Goal: Information Seeking & Learning: Learn about a topic

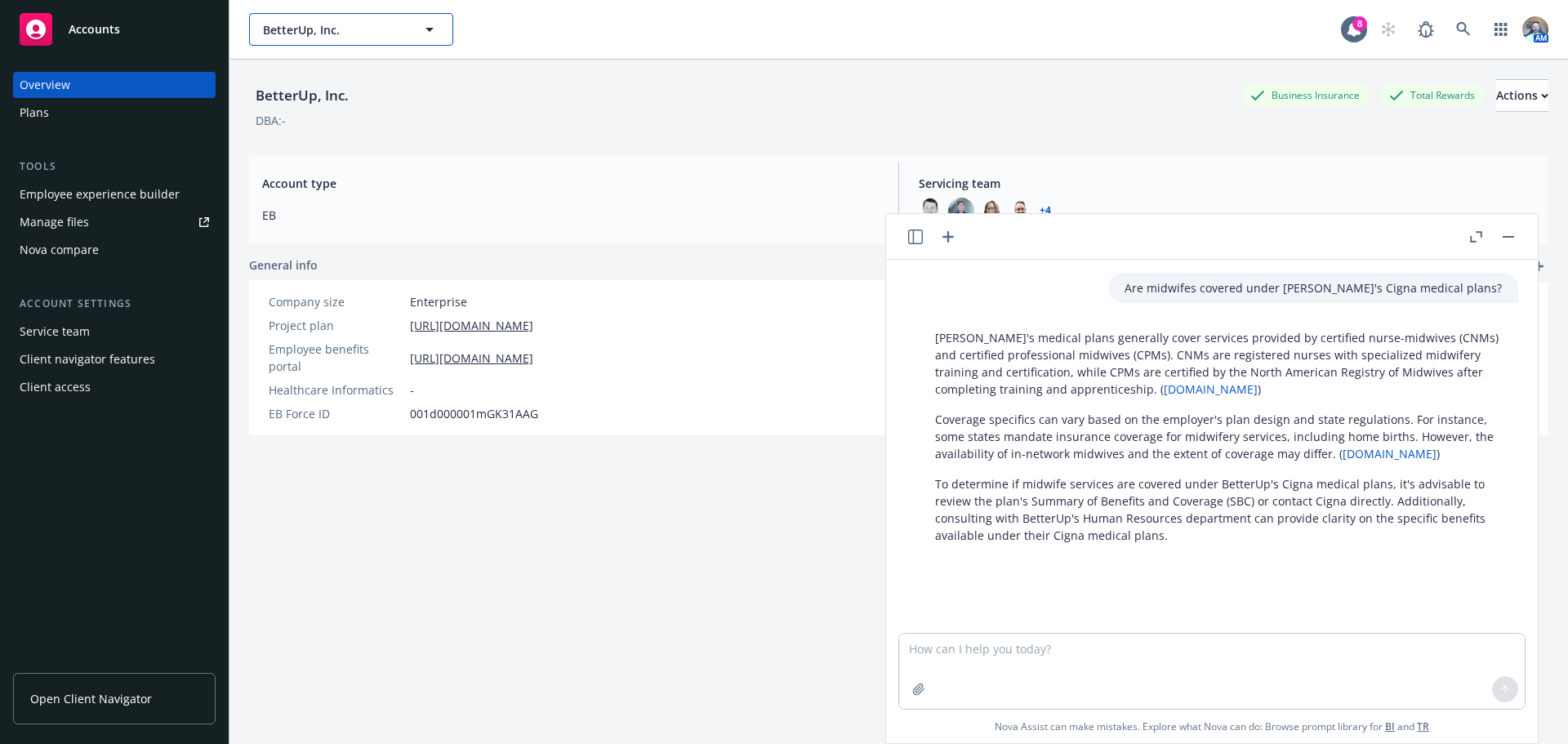
drag, startPoint x: 0, startPoint y: 0, endPoint x: 329, endPoint y: 15, distance: 329.3
click at [329, 15] on button "BetterUp, Inc." at bounding box center [351, 29] width 204 height 33
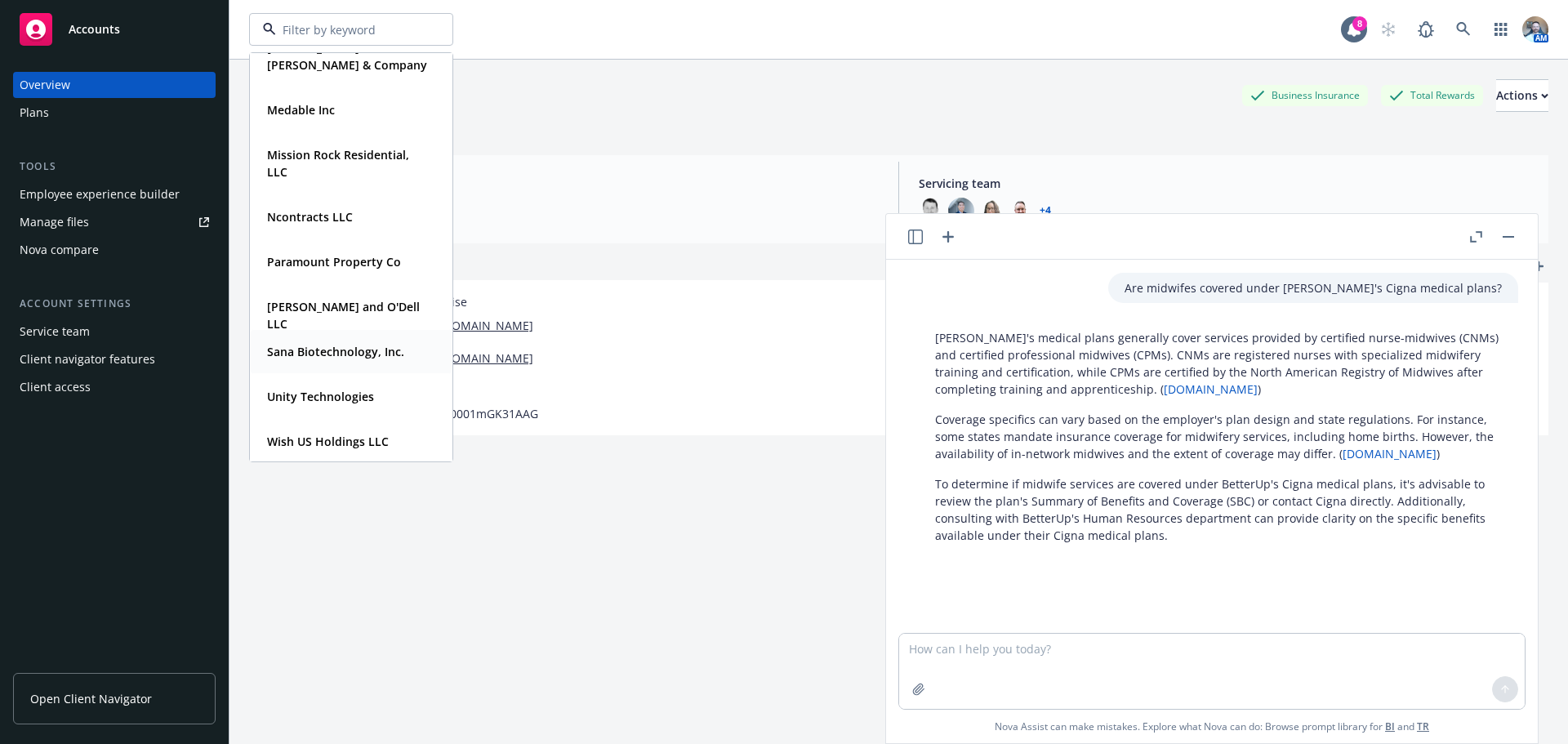
scroll to position [255, 0]
click at [338, 400] on strong "Unity Technologies" at bounding box center [320, 394] width 107 height 16
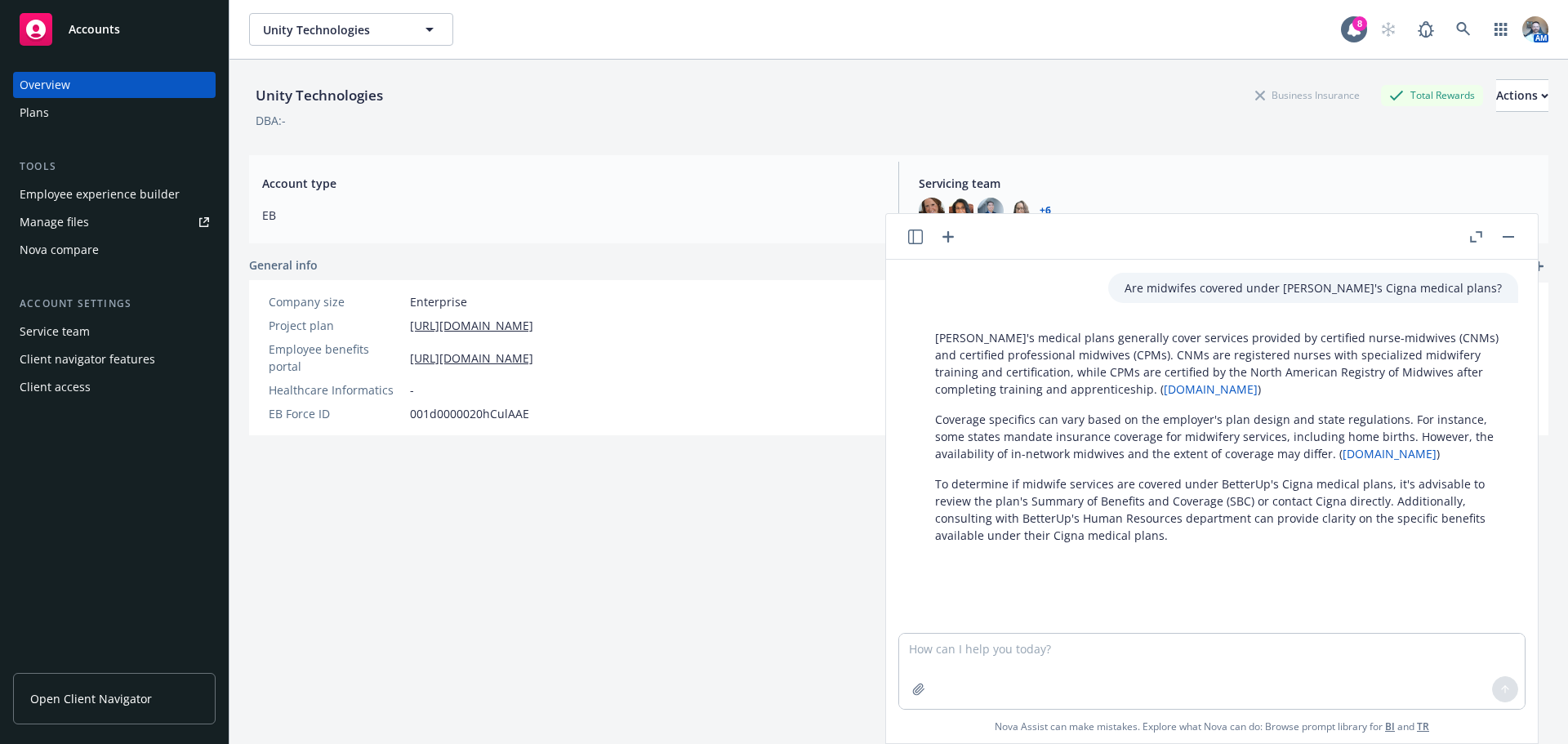
click at [463, 516] on div "Unity Technologies Business Insurance Total Rewards Actions DBA: - Account type…" at bounding box center [899, 422] width 1299 height 725
click at [48, 101] on div "Plans" at bounding box center [34, 113] width 29 height 27
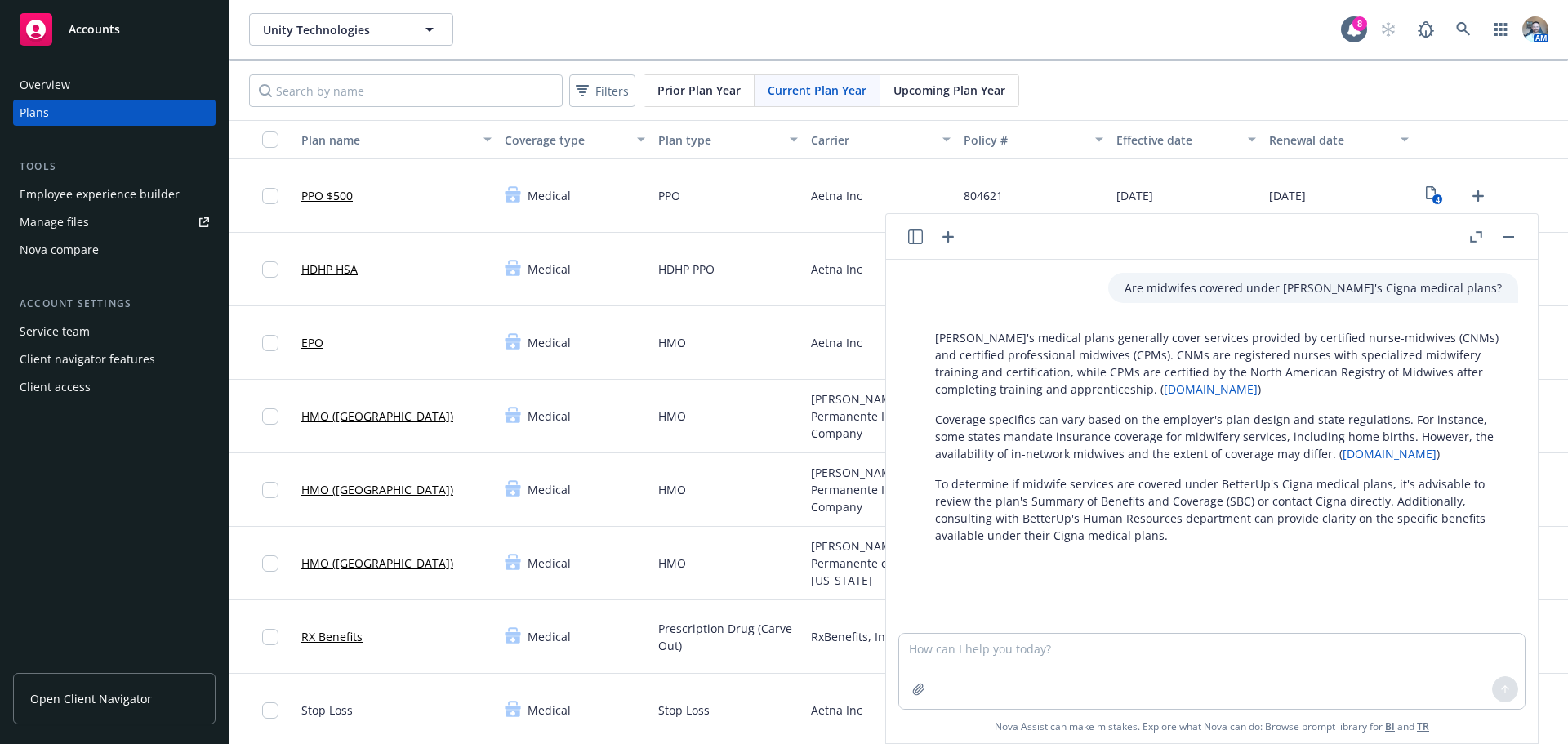
click at [1509, 243] on button "button" at bounding box center [1507, 237] width 19 height 19
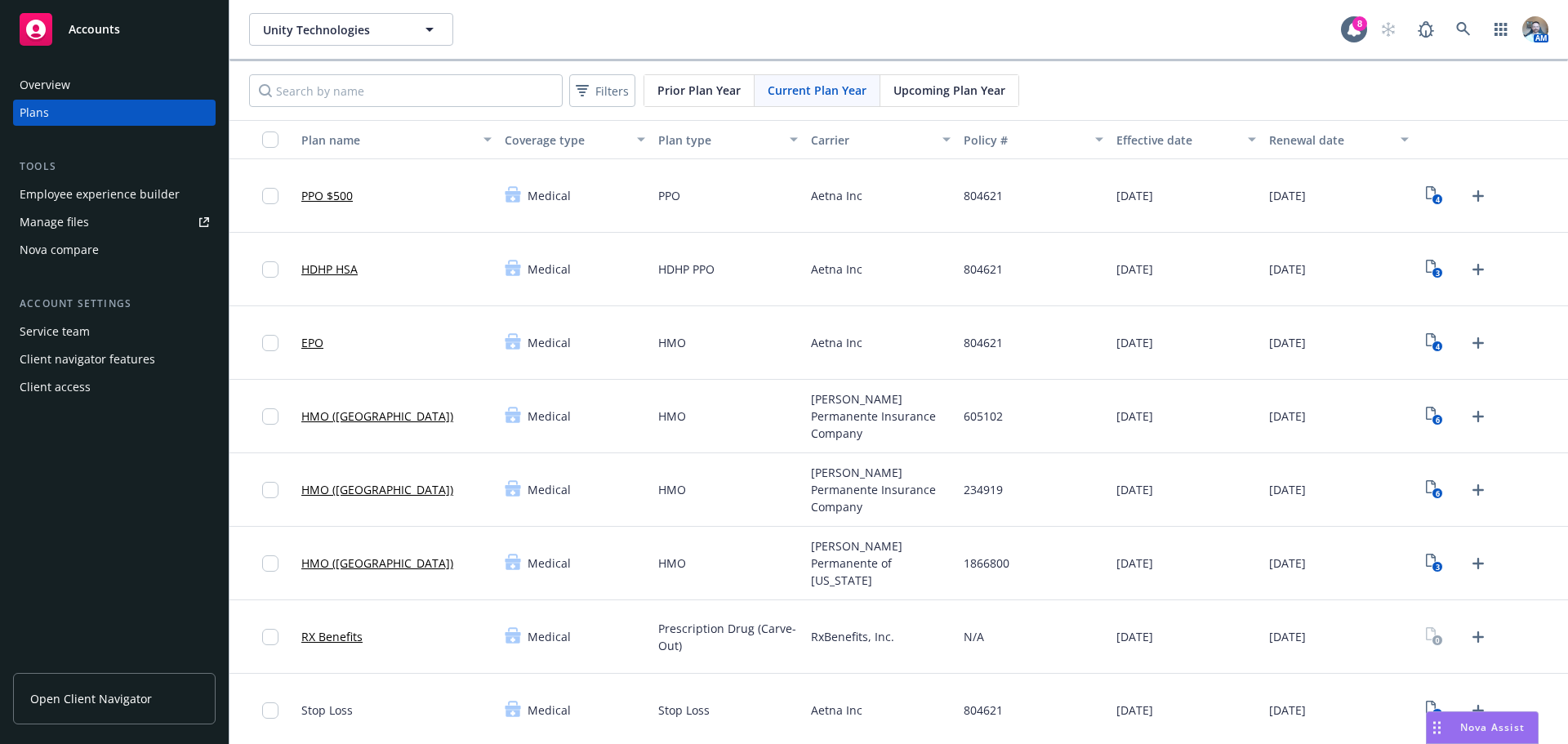
click at [1452, 728] on div "Nova Assist" at bounding box center [1492, 727] width 91 height 14
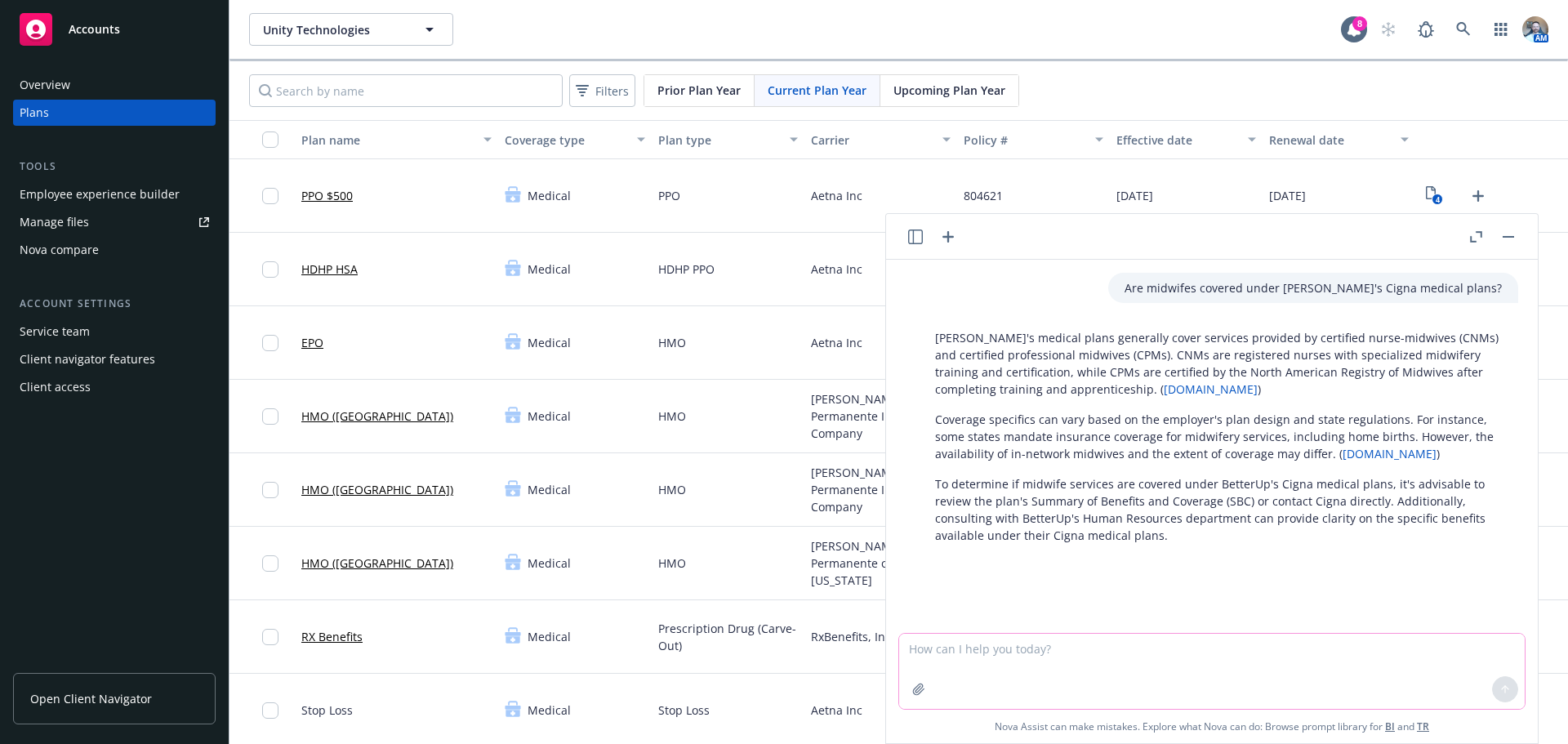
click at [1084, 648] on textarea at bounding box center [1212, 672] width 625 height 75
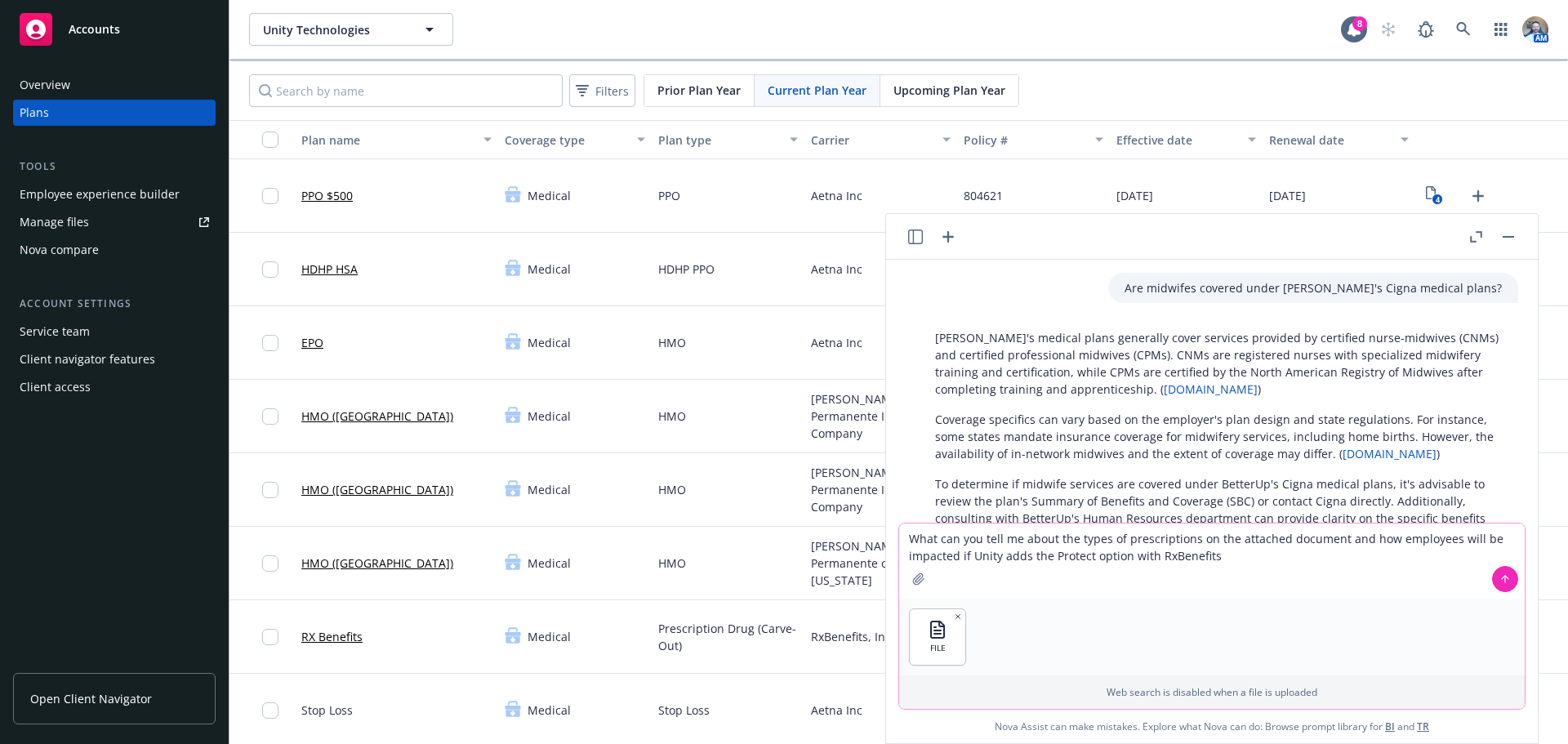
type textarea "What can you tell me about the types of prescriptions on the attached document …"
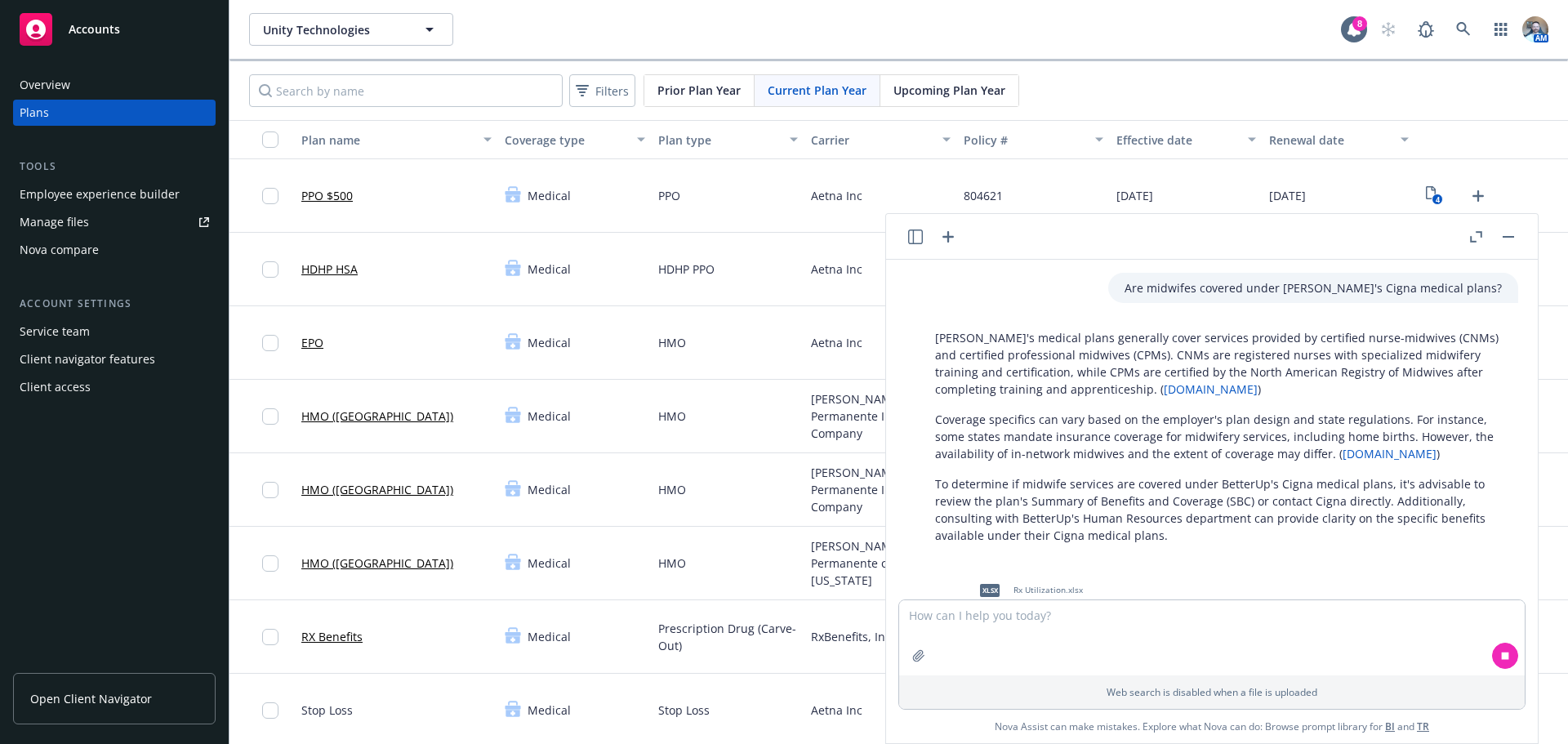
click at [1471, 244] on button "button" at bounding box center [1475, 237] width 19 height 19
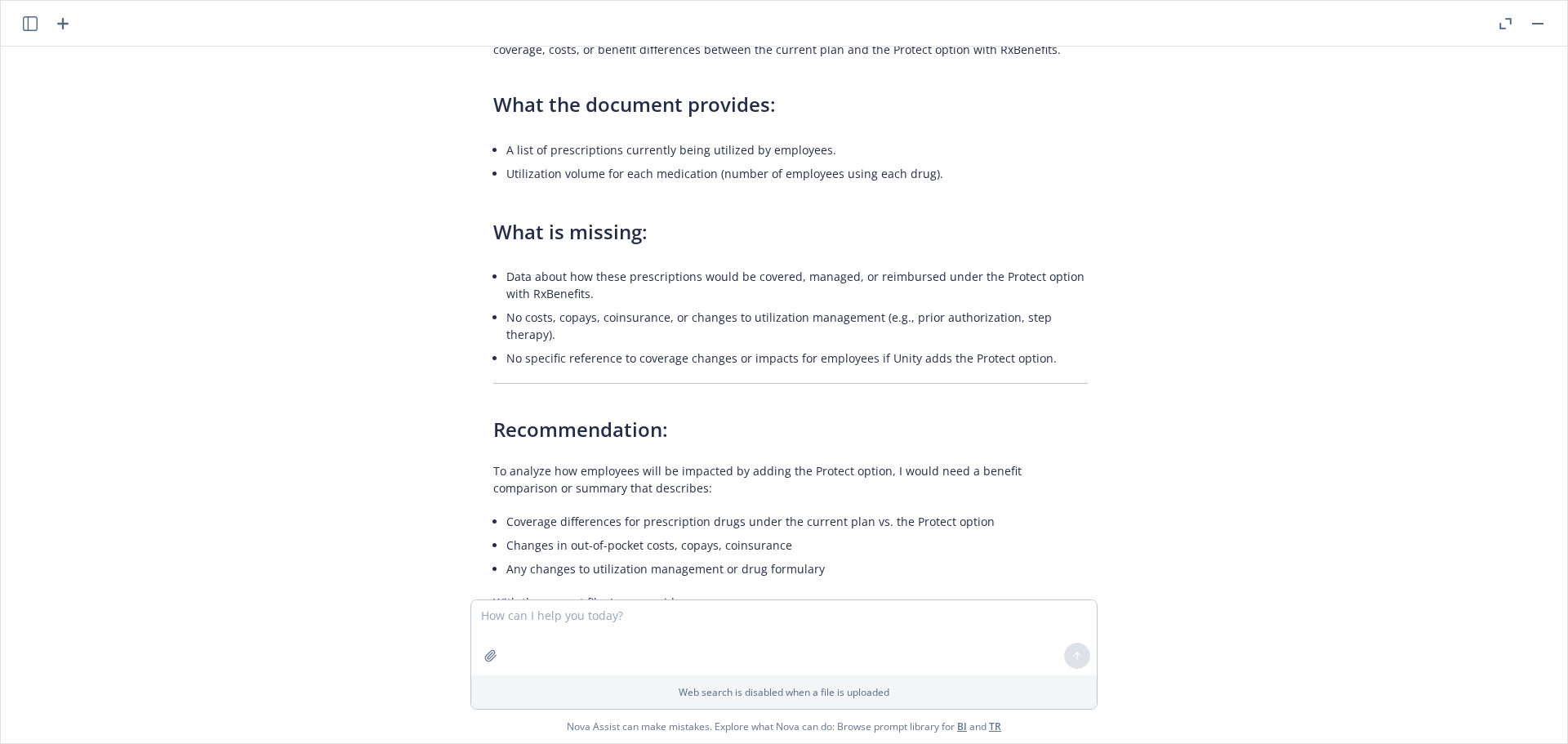
scroll to position [677, 0]
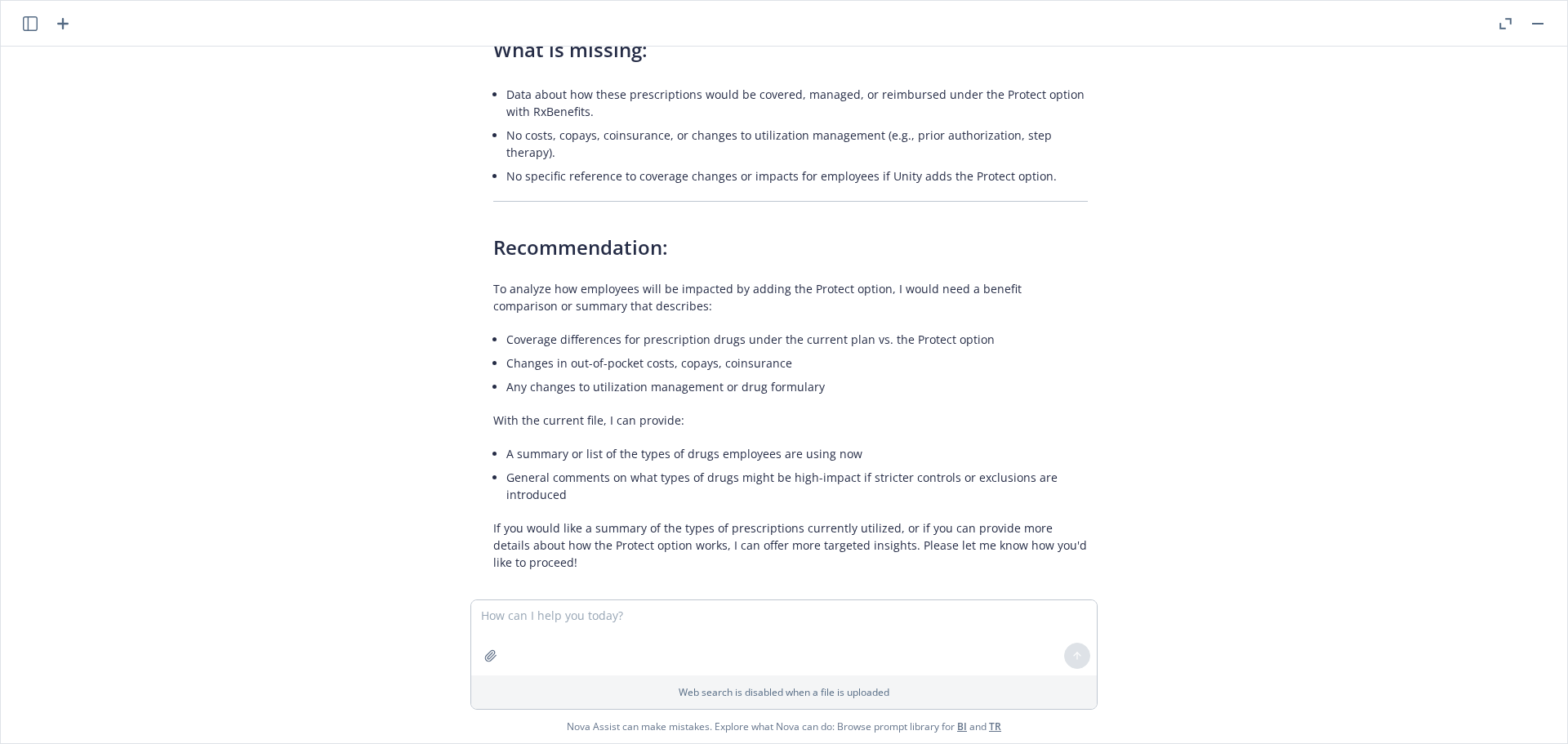
click at [1533, 36] on header at bounding box center [784, 24] width 1566 height 46
click at [1533, 32] on button "button" at bounding box center [1537, 23] width 19 height 19
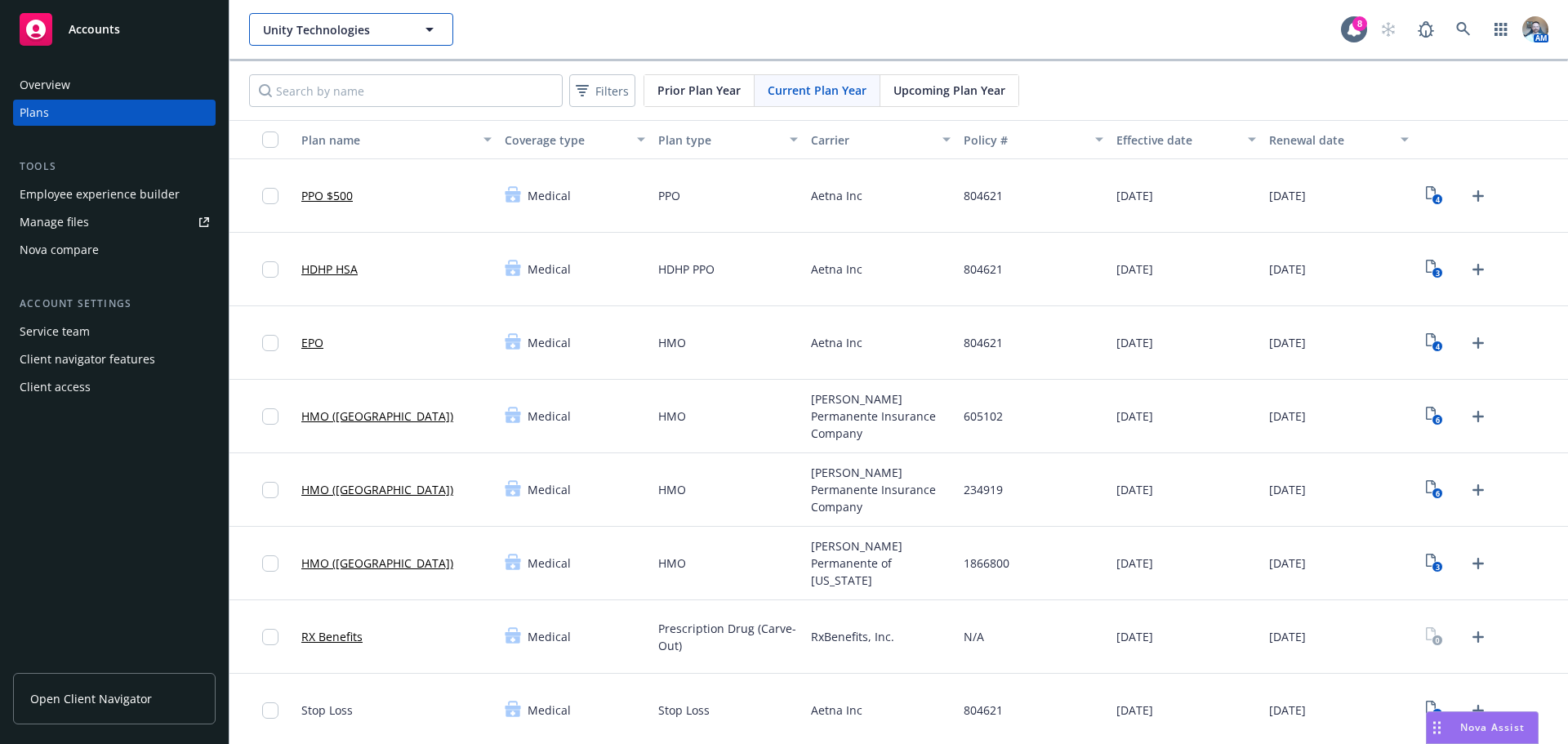
click at [419, 41] on button "Unity Technologies" at bounding box center [351, 29] width 204 height 33
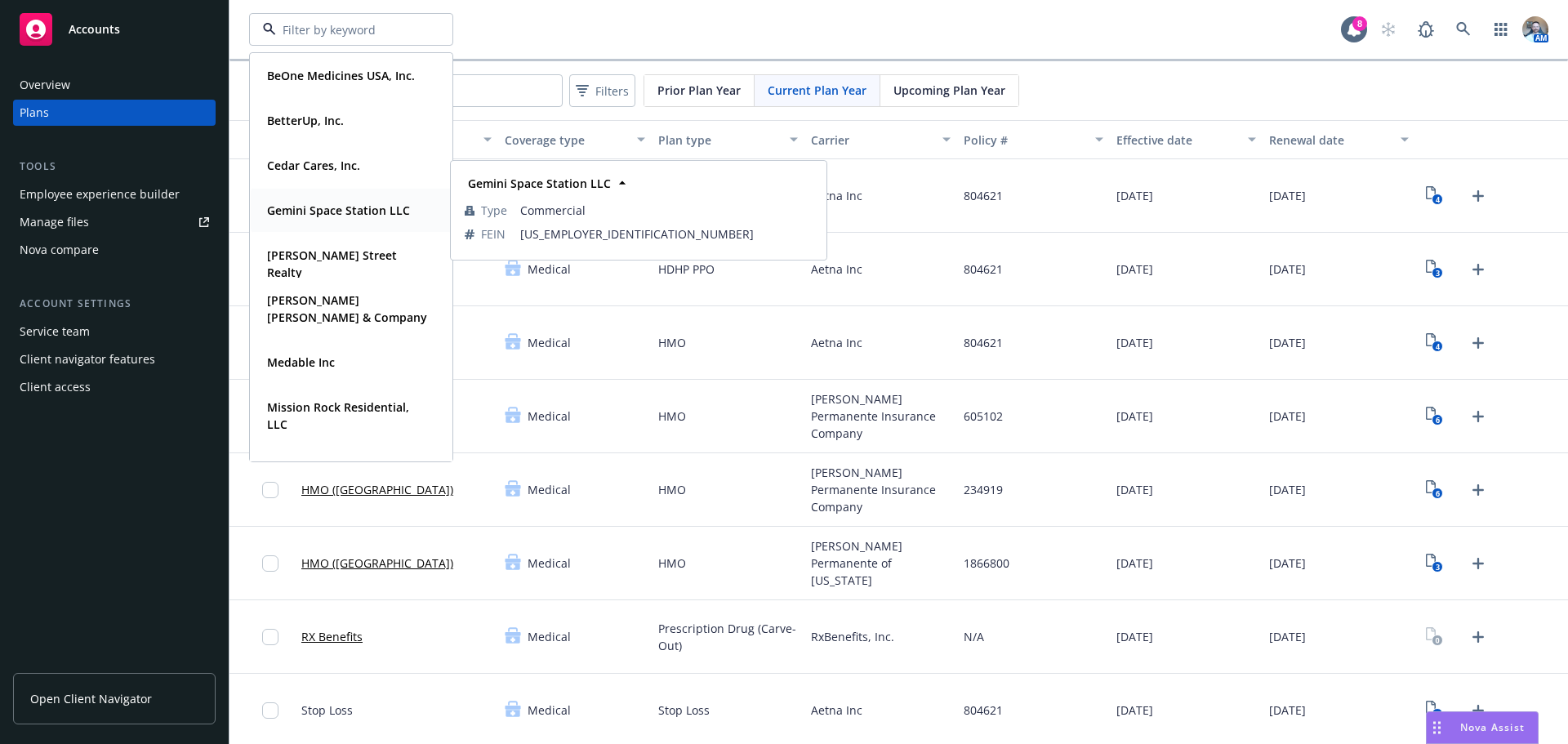
click at [337, 195] on div "Gemini Space Station LLC Type Commercial FEIN [US_EMPLOYER_IDENTIFICATION_NUMBE…" at bounding box center [350, 210] width 201 height 43
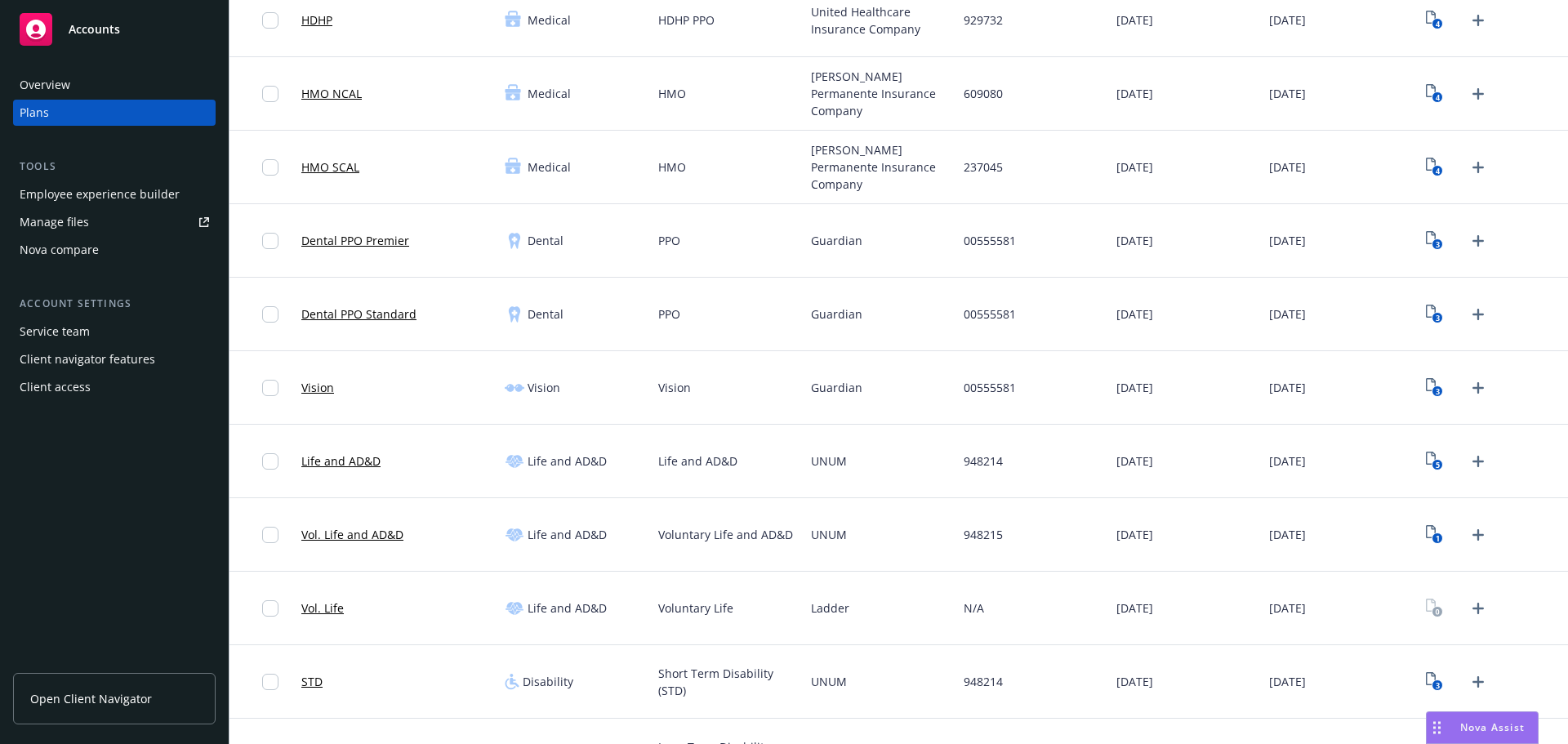
scroll to position [327, 0]
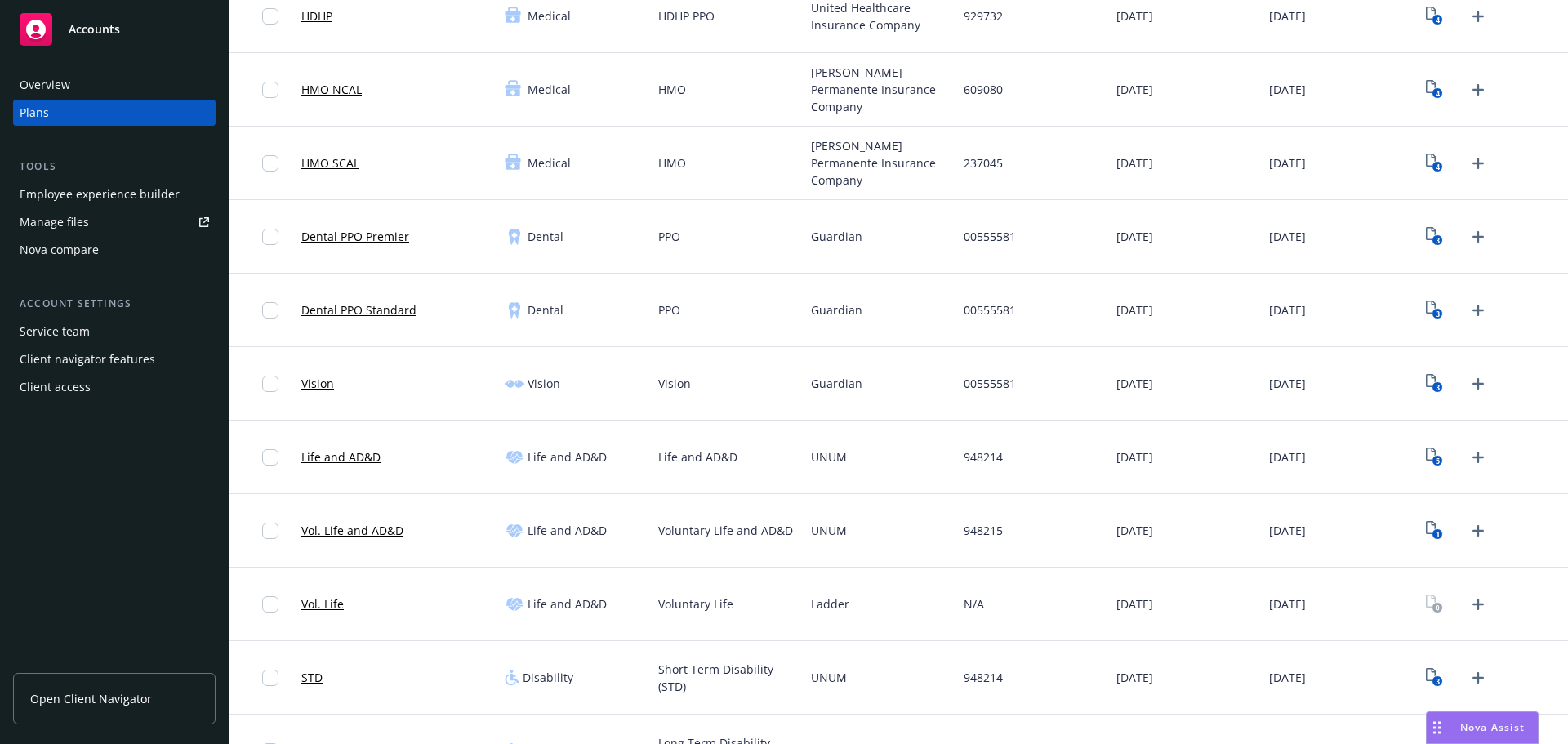
click at [338, 535] on link "Vol. Life and AD&D" at bounding box center [352, 530] width 102 height 17
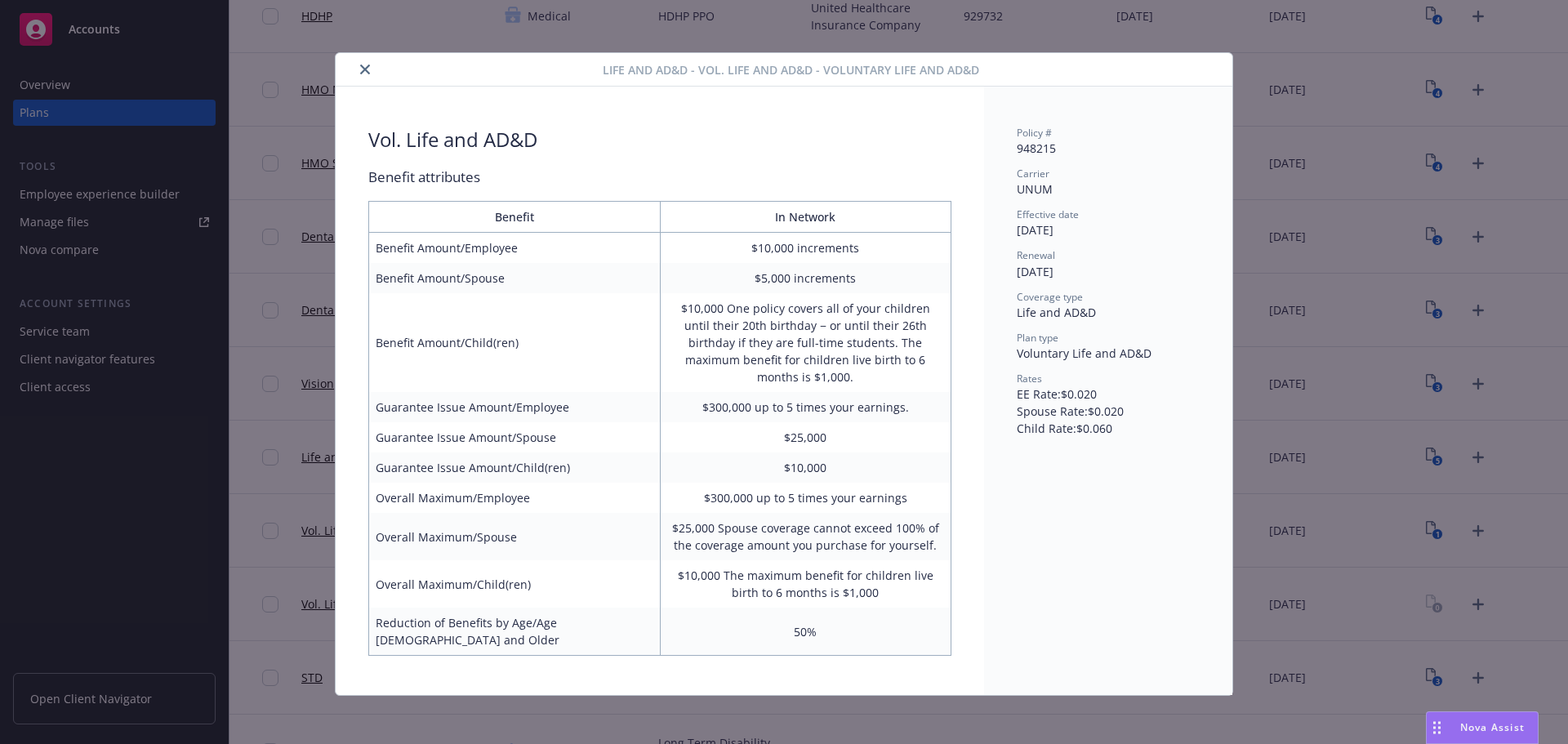
click at [359, 69] on button "close" at bounding box center [364, 69] width 19 height 19
